Goal: Task Accomplishment & Management: Use online tool/utility

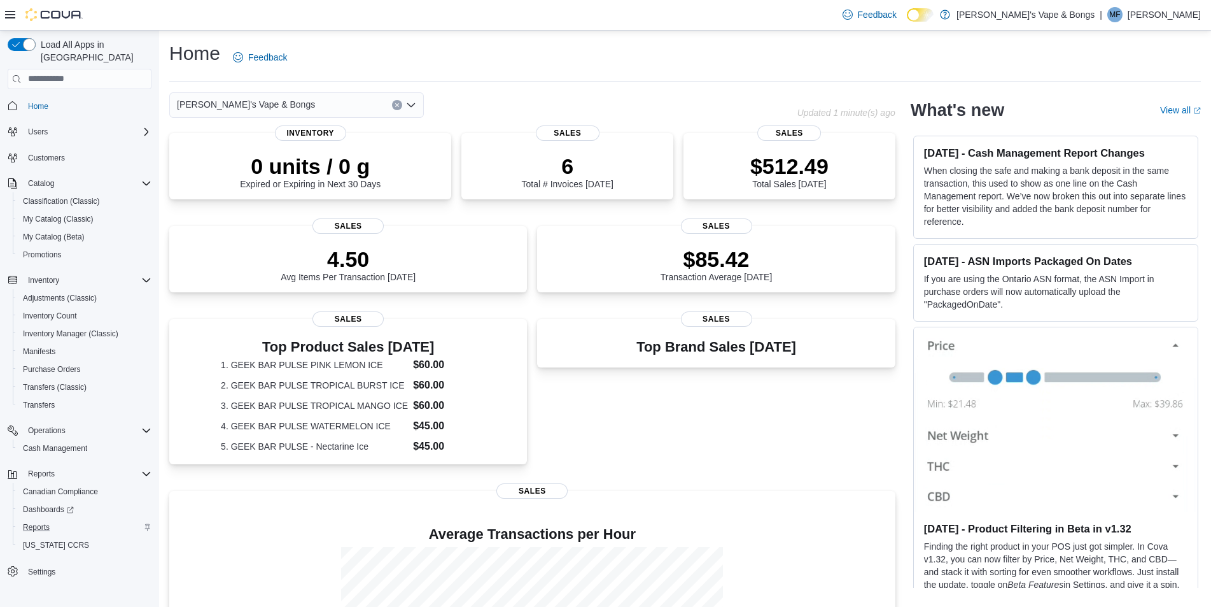
click at [57, 519] on div "Reports" at bounding box center [85, 526] width 134 height 15
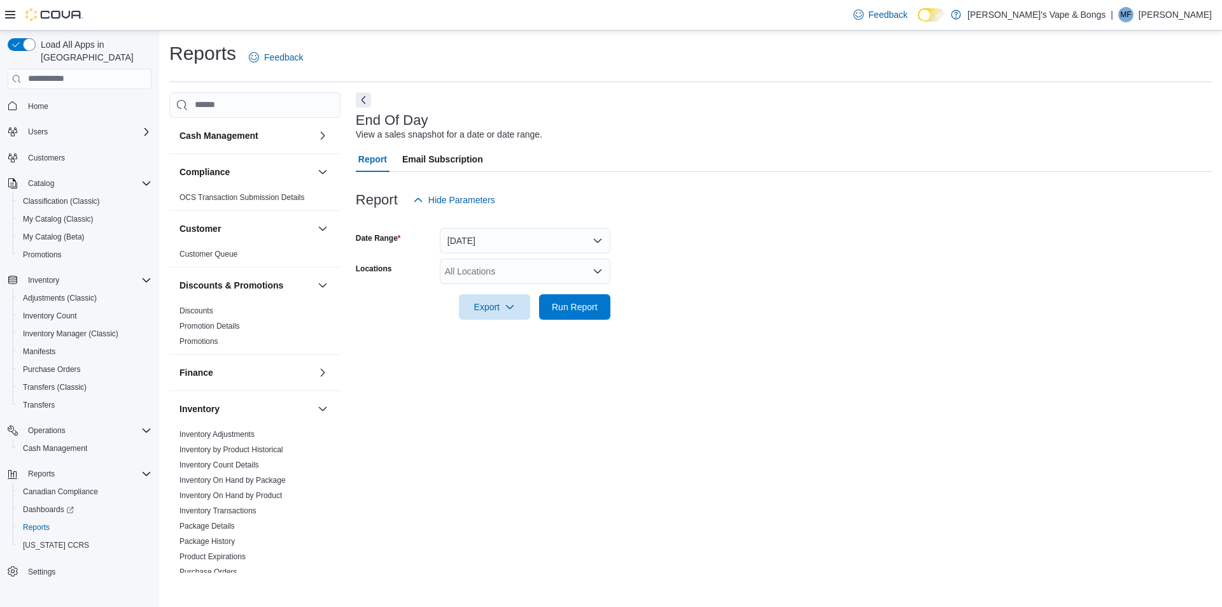
click at [544, 281] on div "All Locations" at bounding box center [525, 270] width 171 height 25
click at [540, 297] on span "[PERSON_NAME]'s Vape & Bongs" at bounding box center [530, 292] width 138 height 13
click at [540, 297] on span "[STREET_ADDRESS]" at bounding box center [511, 292] width 88 height 13
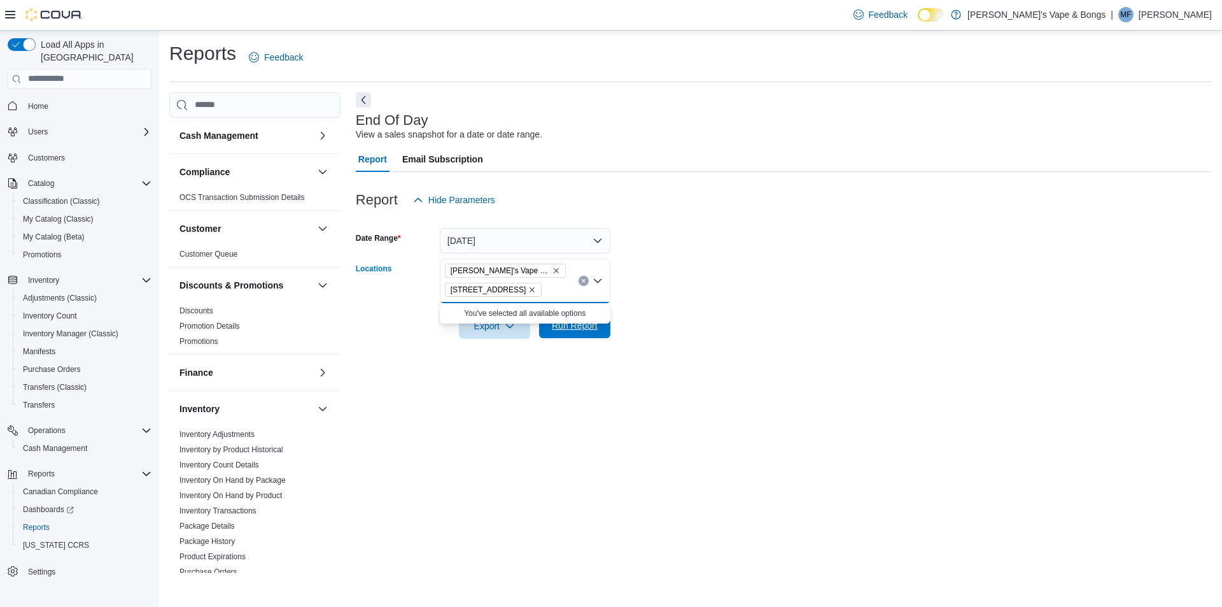
click at [572, 337] on span "Run Report" at bounding box center [575, 324] width 56 height 25
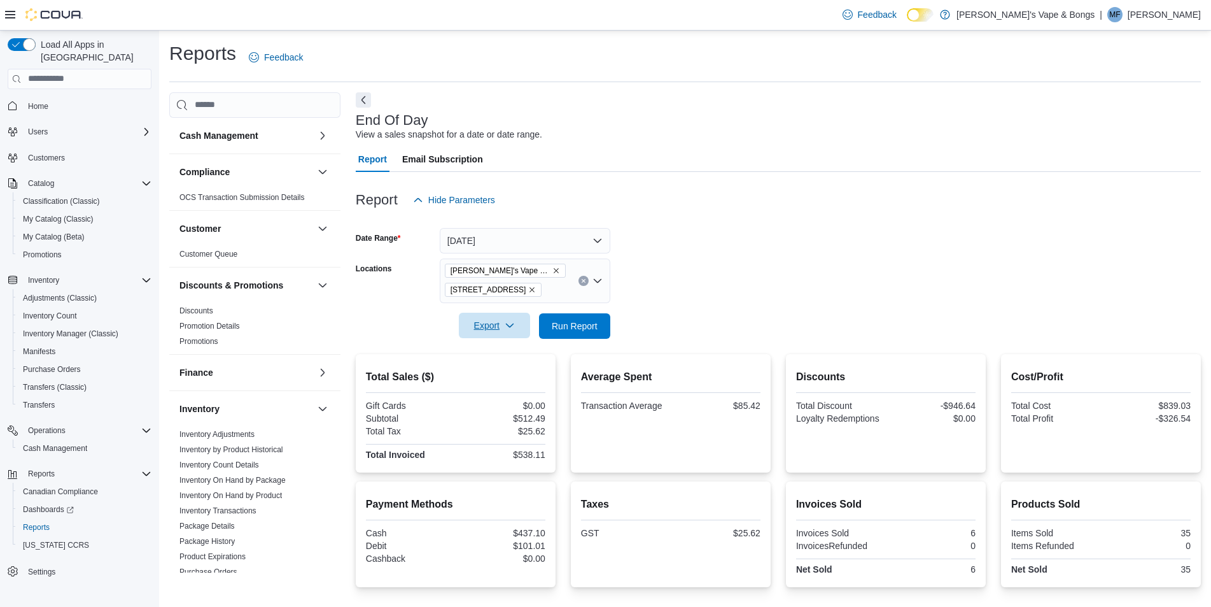
click at [495, 333] on span "Export" at bounding box center [495, 324] width 56 height 25
click at [516, 379] on span "Export to Pdf" at bounding box center [496, 377] width 57 height 10
